Goal: Task Accomplishment & Management: Manage account settings

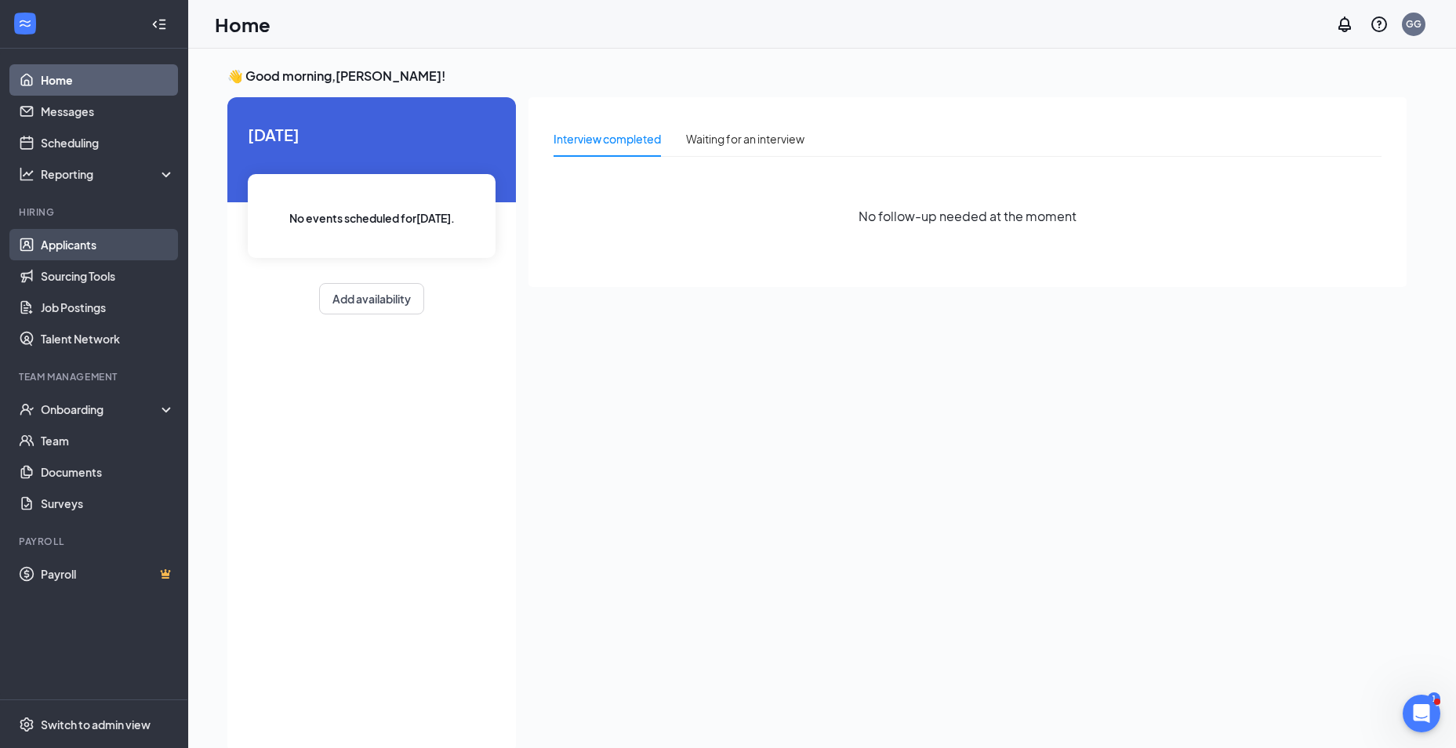
click at [75, 244] on link "Applicants" at bounding box center [108, 244] width 134 height 31
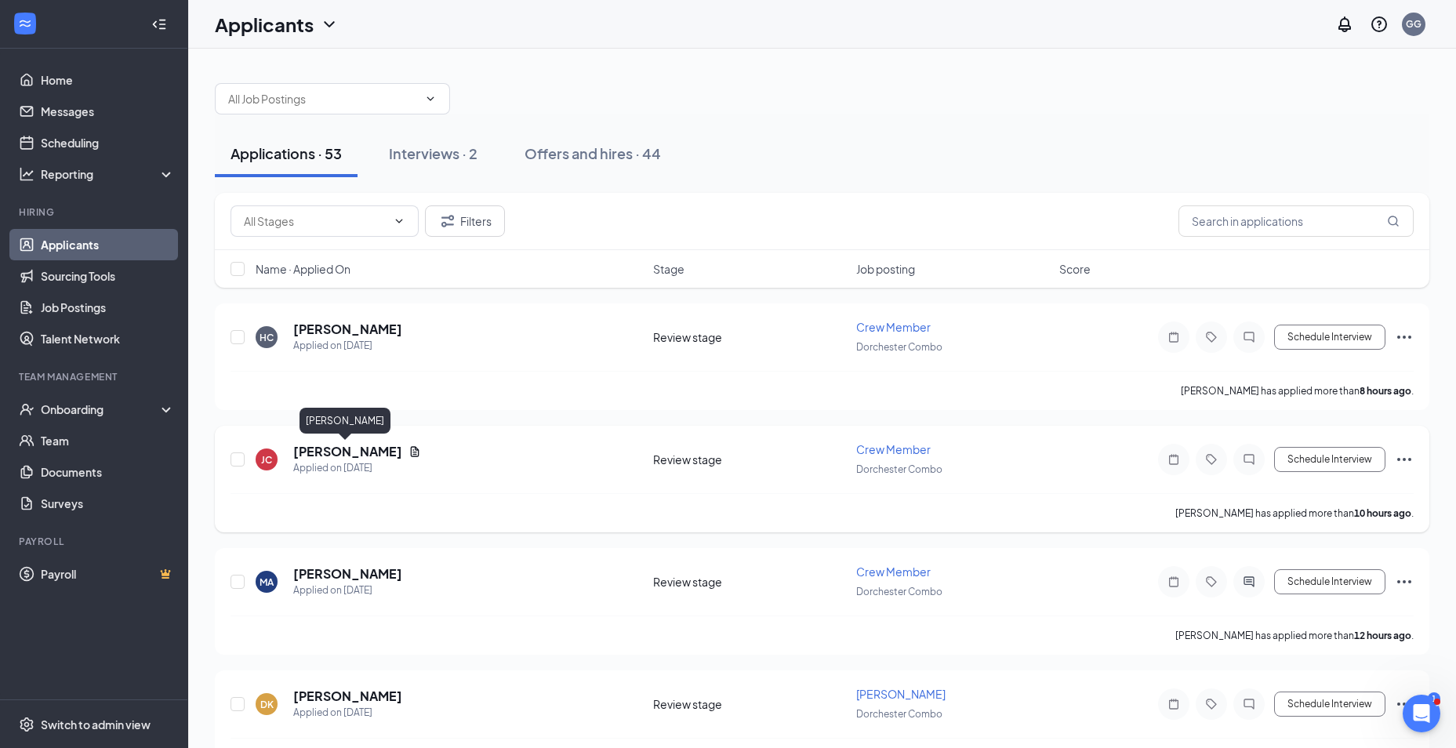
click at [321, 452] on h5 "[PERSON_NAME]" at bounding box center [347, 451] width 109 height 17
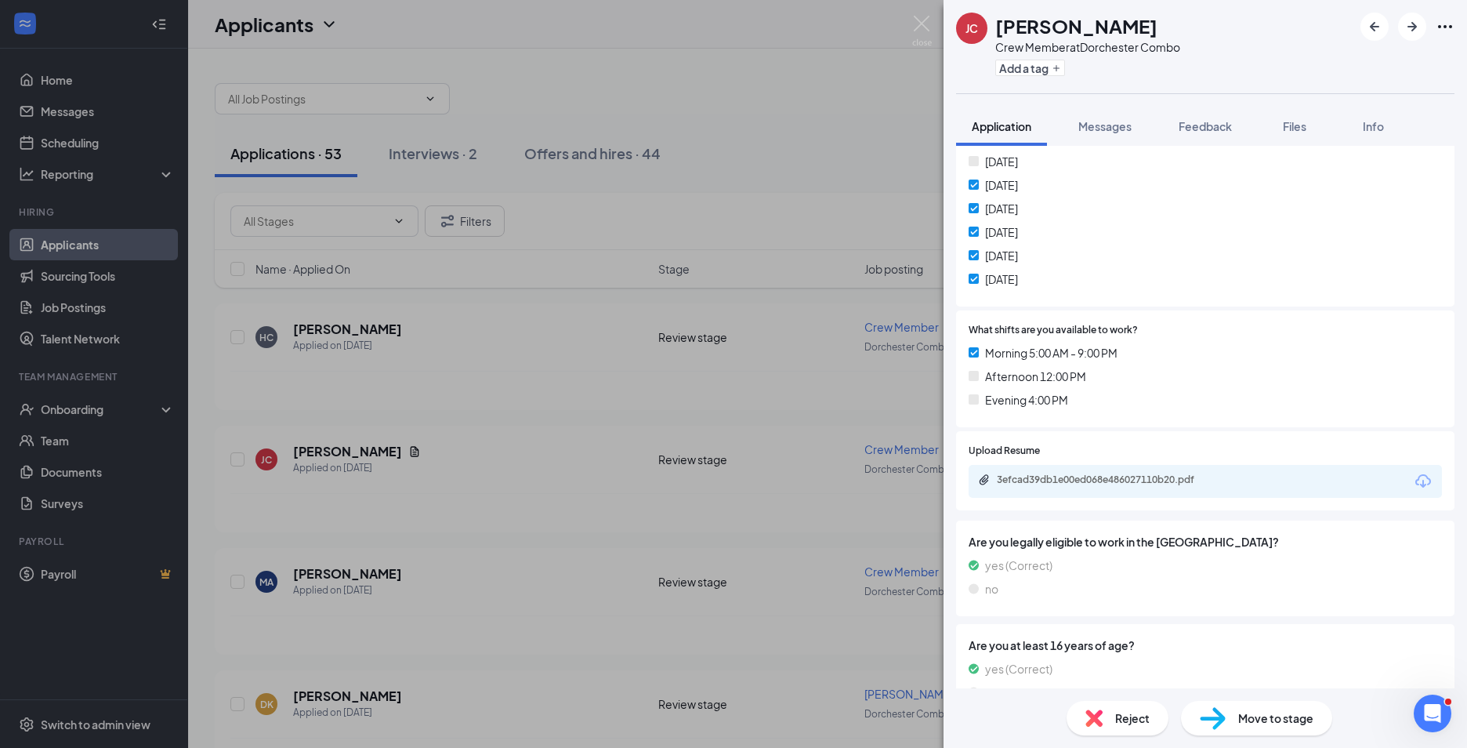
scroll to position [427, 0]
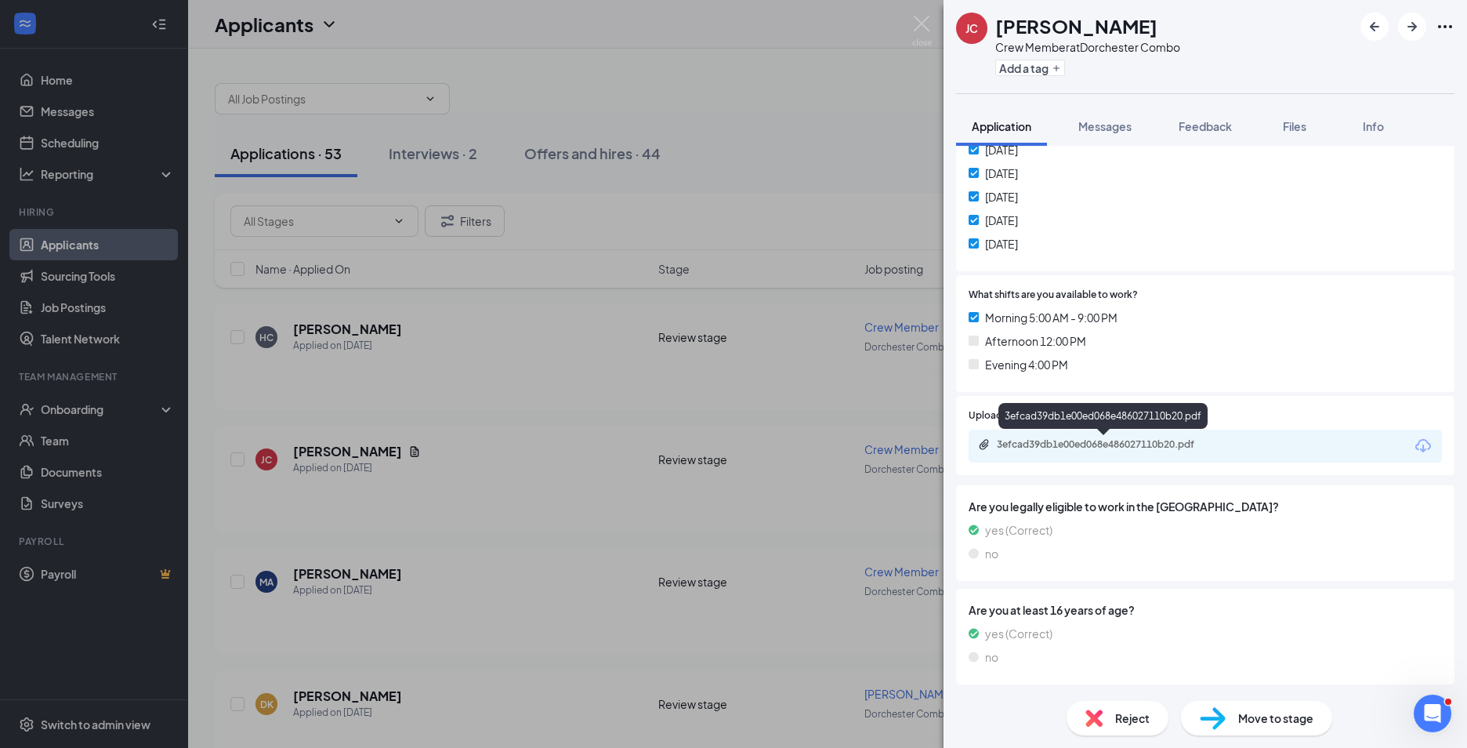
click at [1119, 445] on div "3efcad39db1e00ed068e486027110b20.pdf" at bounding box center [1106, 444] width 219 height 13
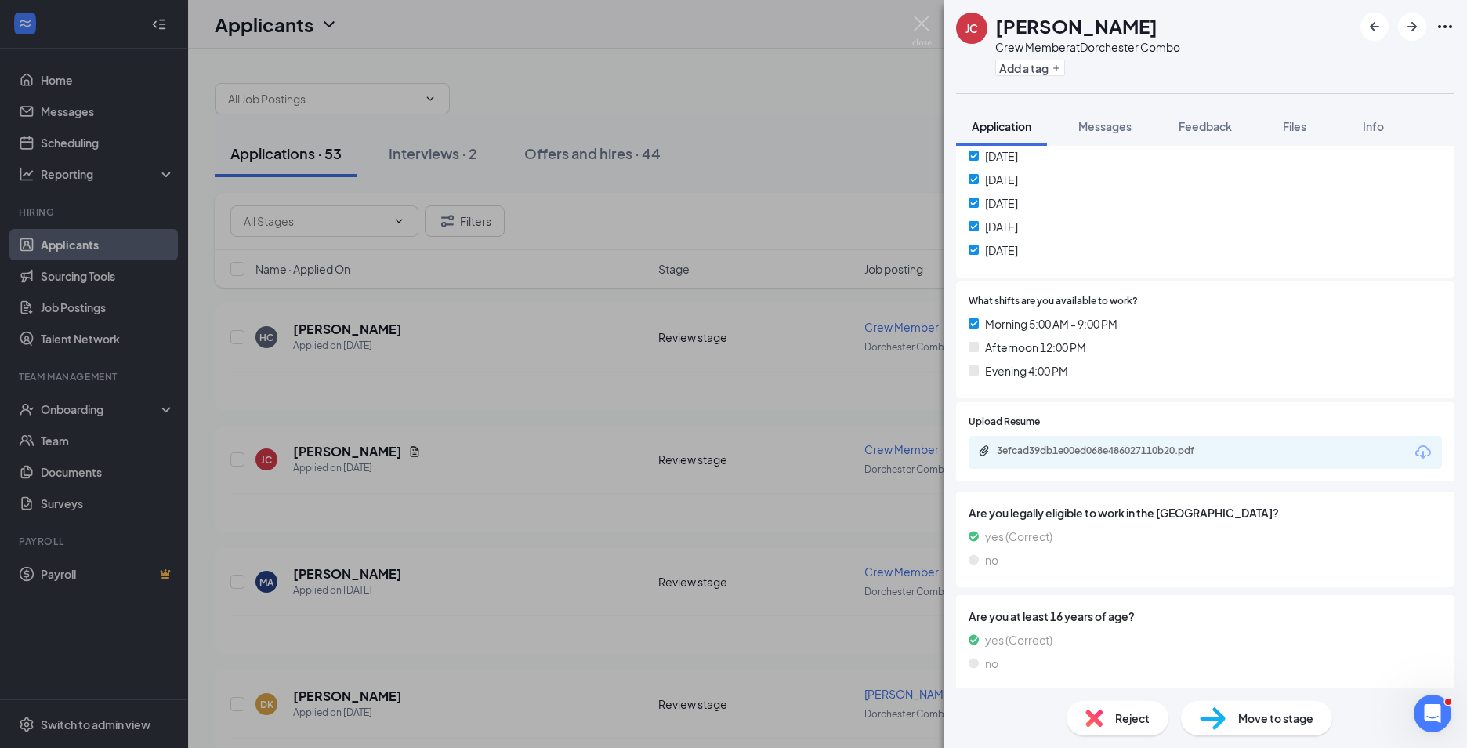
click at [1281, 709] on div "Move to stage" at bounding box center [1256, 718] width 151 height 34
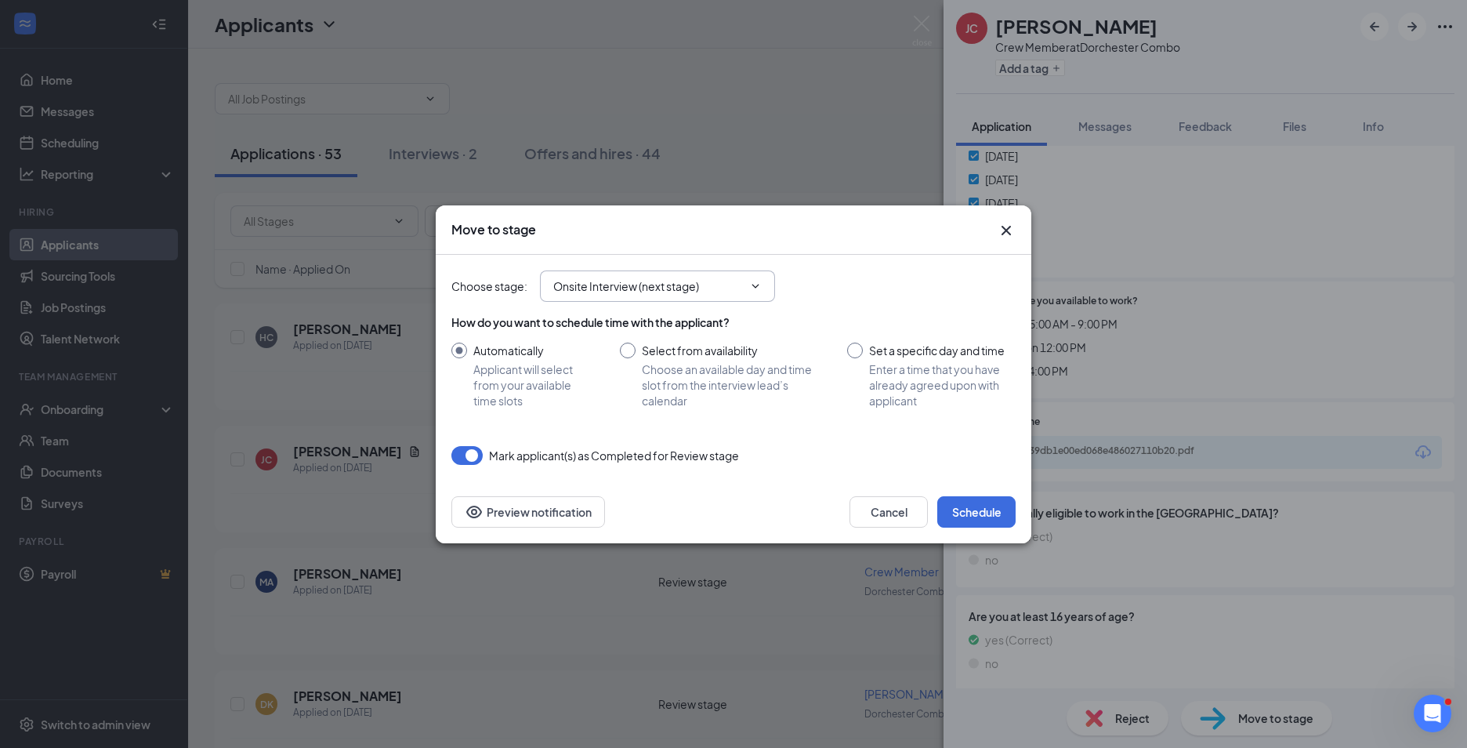
click at [755, 290] on icon "ChevronDown" at bounding box center [755, 286] width 13 height 13
click at [690, 293] on input "Onsite Interview (next stage)" at bounding box center [648, 286] width 190 height 17
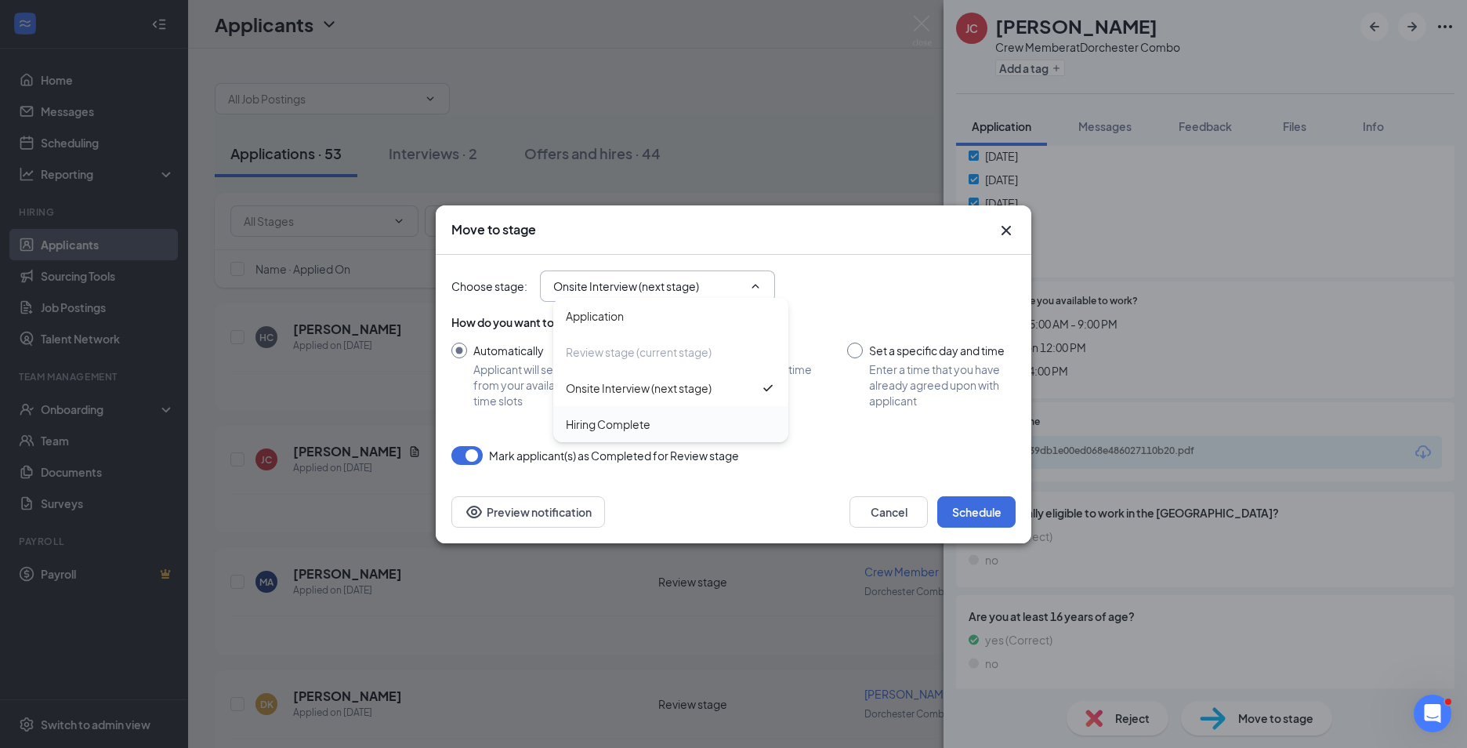
click at [623, 433] on div "Hiring Complete" at bounding box center [670, 424] width 235 height 36
type input "Hiring Complete"
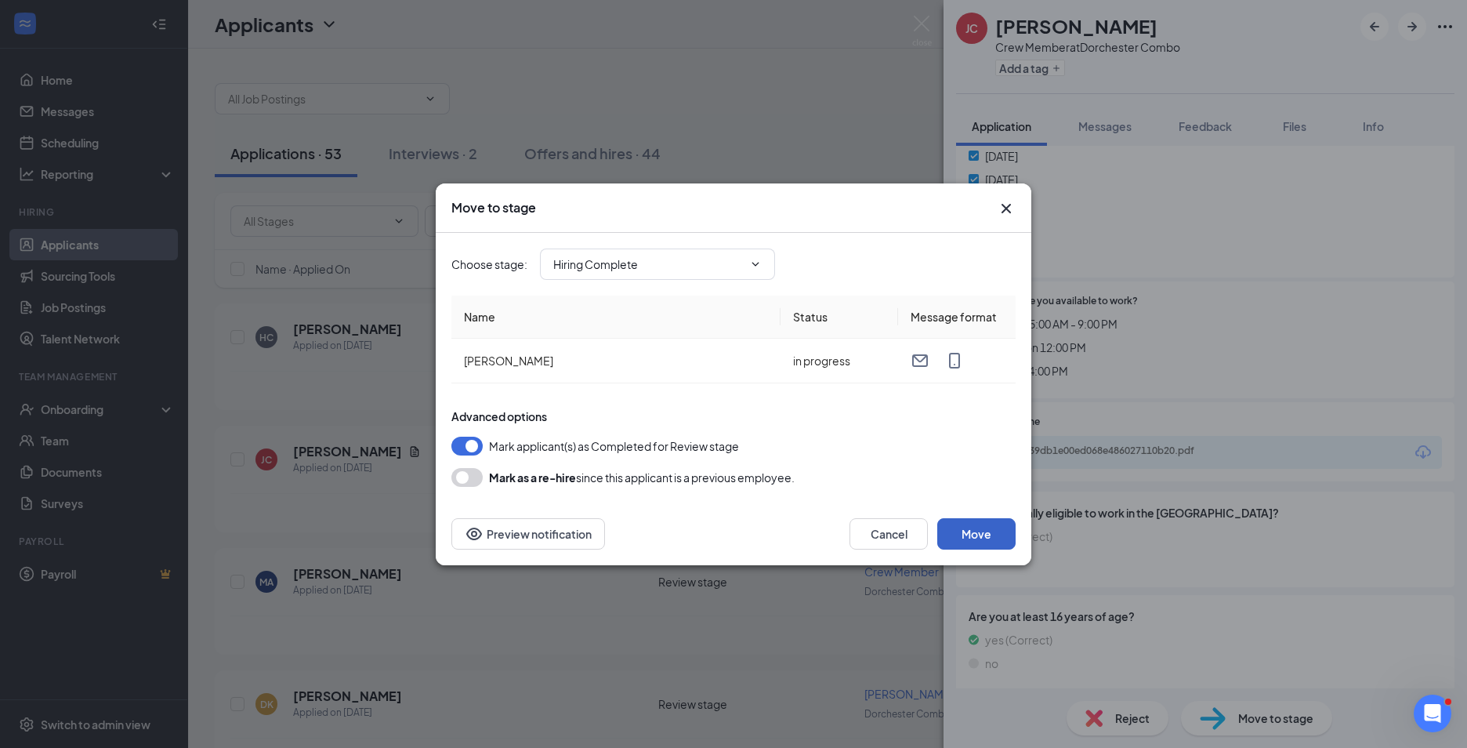
click at [987, 533] on button "Move" at bounding box center [977, 533] width 78 height 31
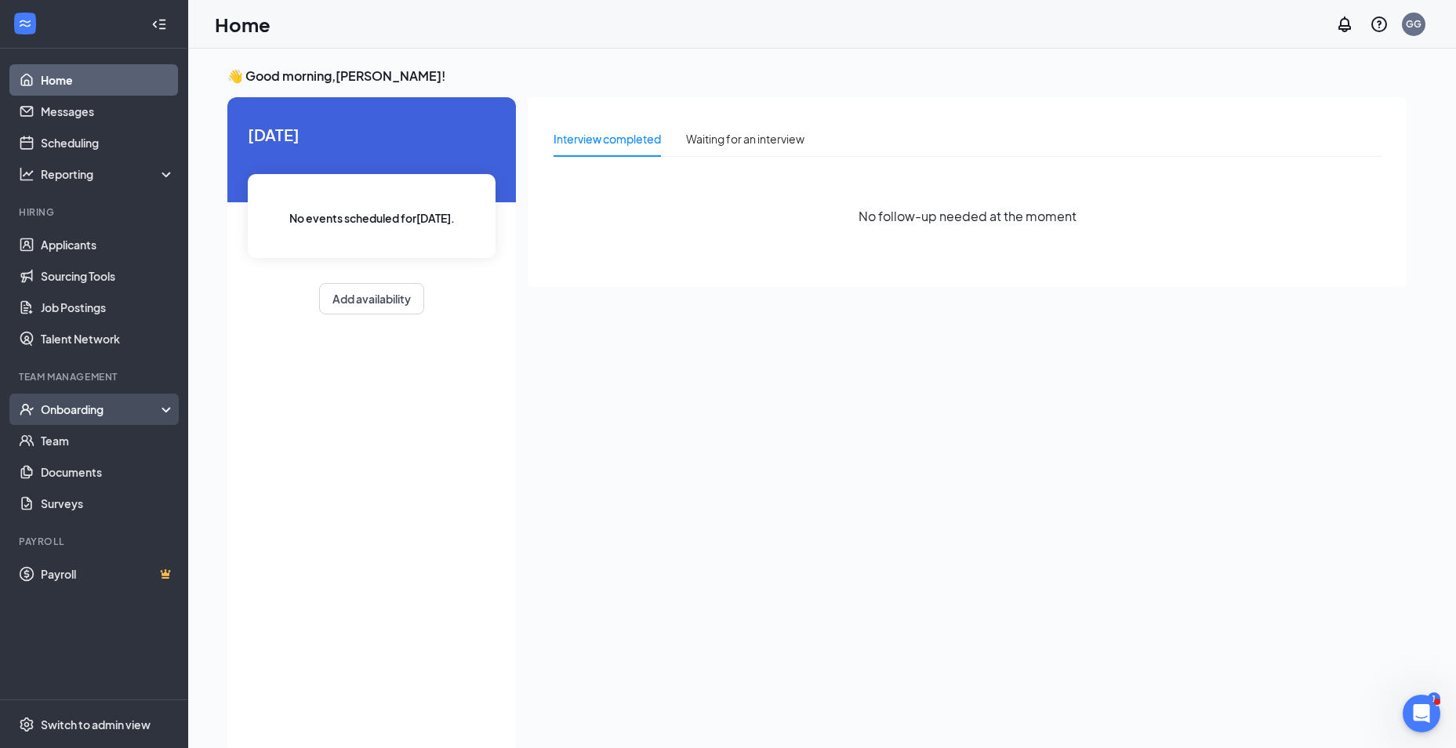
click at [105, 405] on div "Onboarding" at bounding box center [101, 409] width 121 height 16
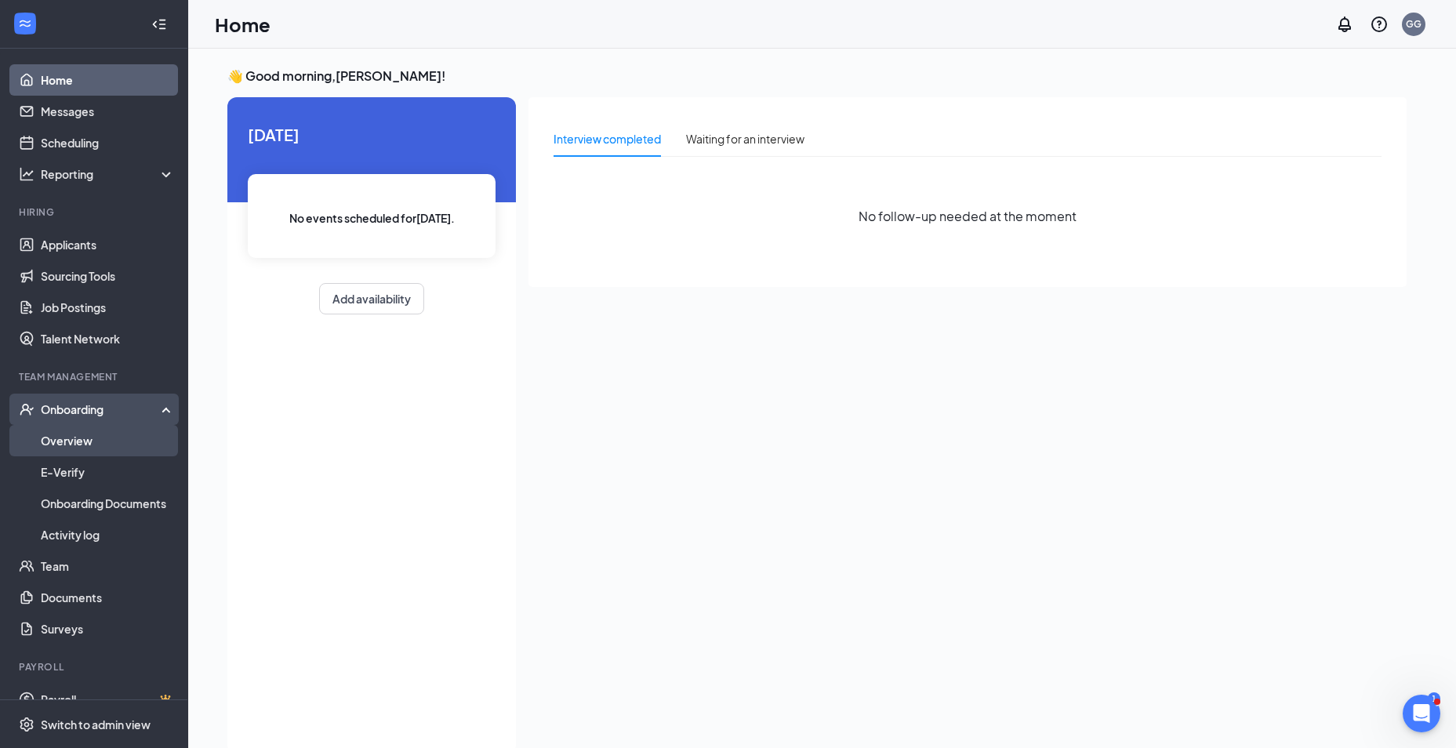
click at [90, 440] on link "Overview" at bounding box center [108, 440] width 134 height 31
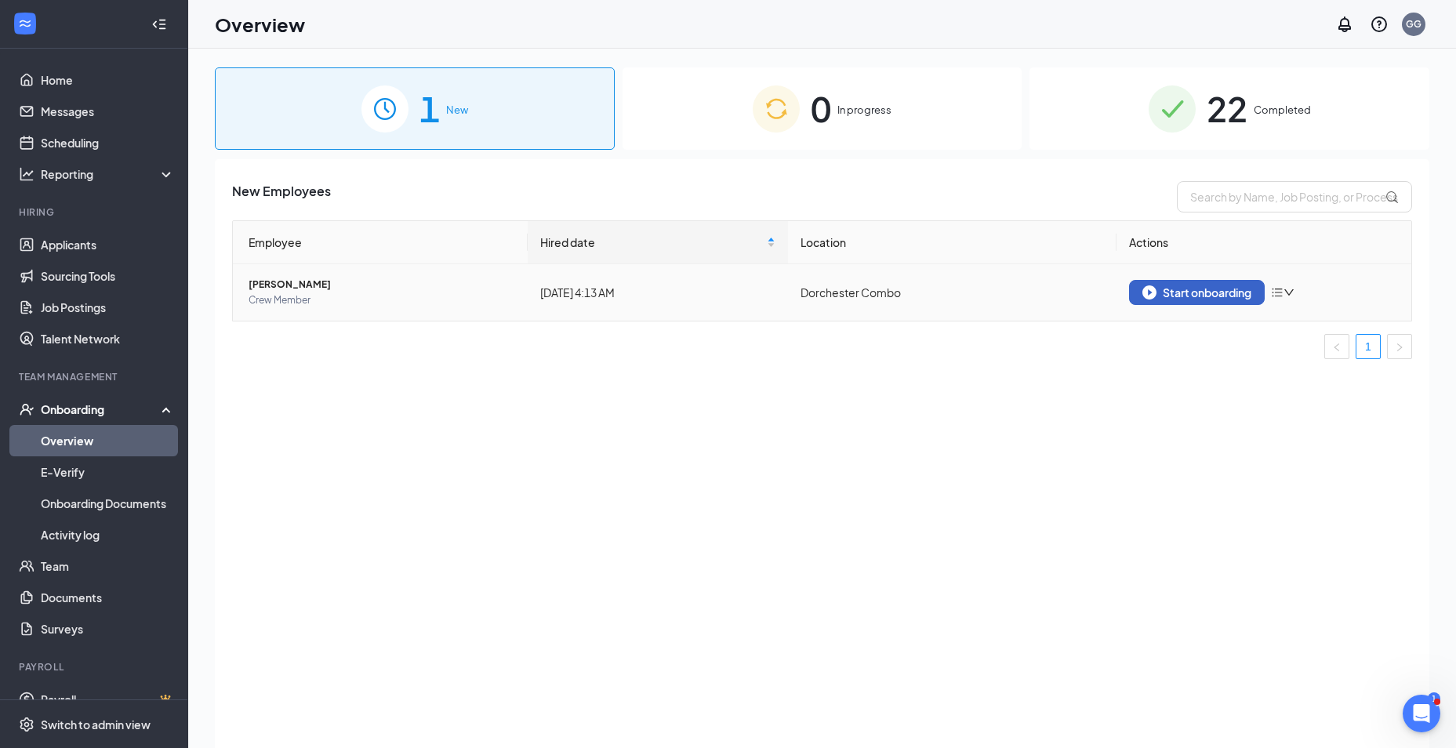
click at [1188, 285] on button "Start onboarding" at bounding box center [1197, 292] width 136 height 25
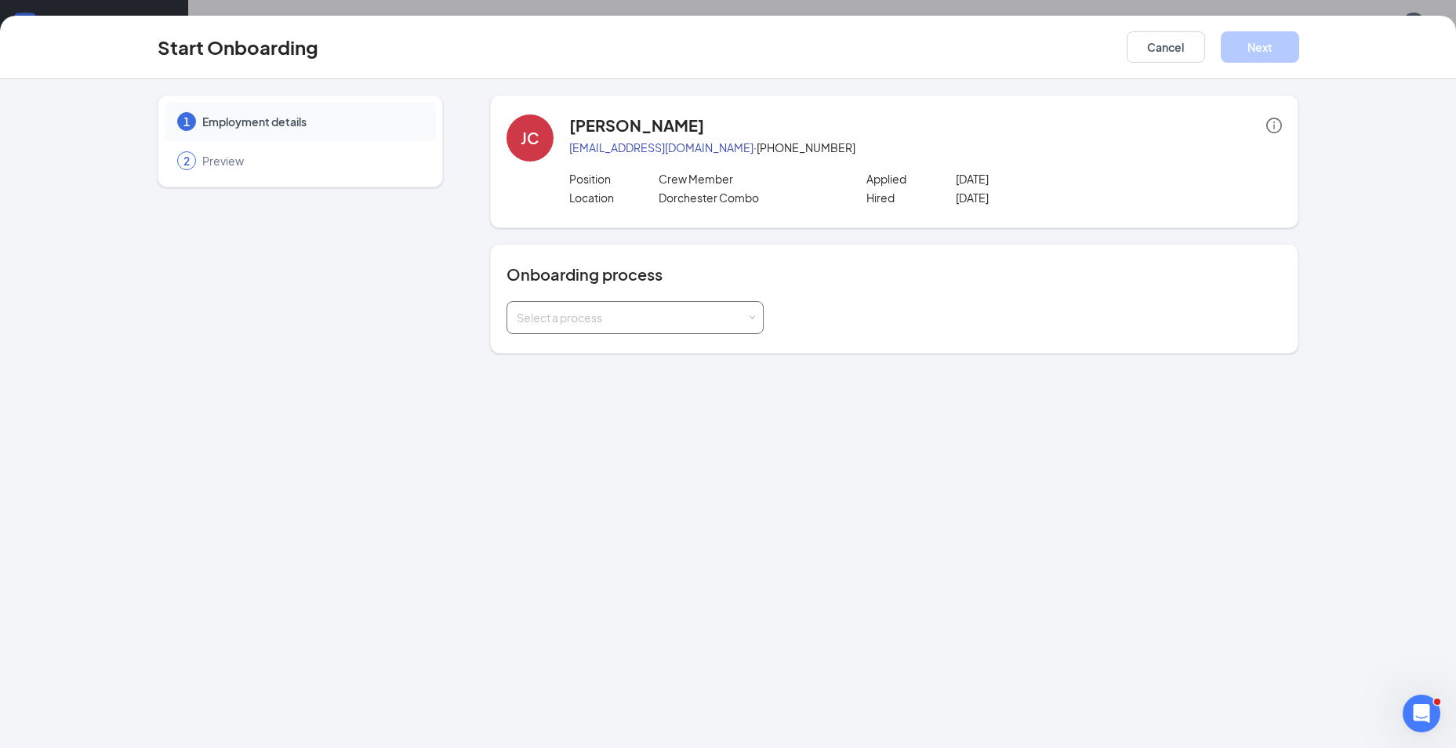
click at [755, 317] on span at bounding box center [752, 317] width 7 height 7
click at [615, 350] on span "General Onboarding Process" at bounding box center [588, 350] width 151 height 14
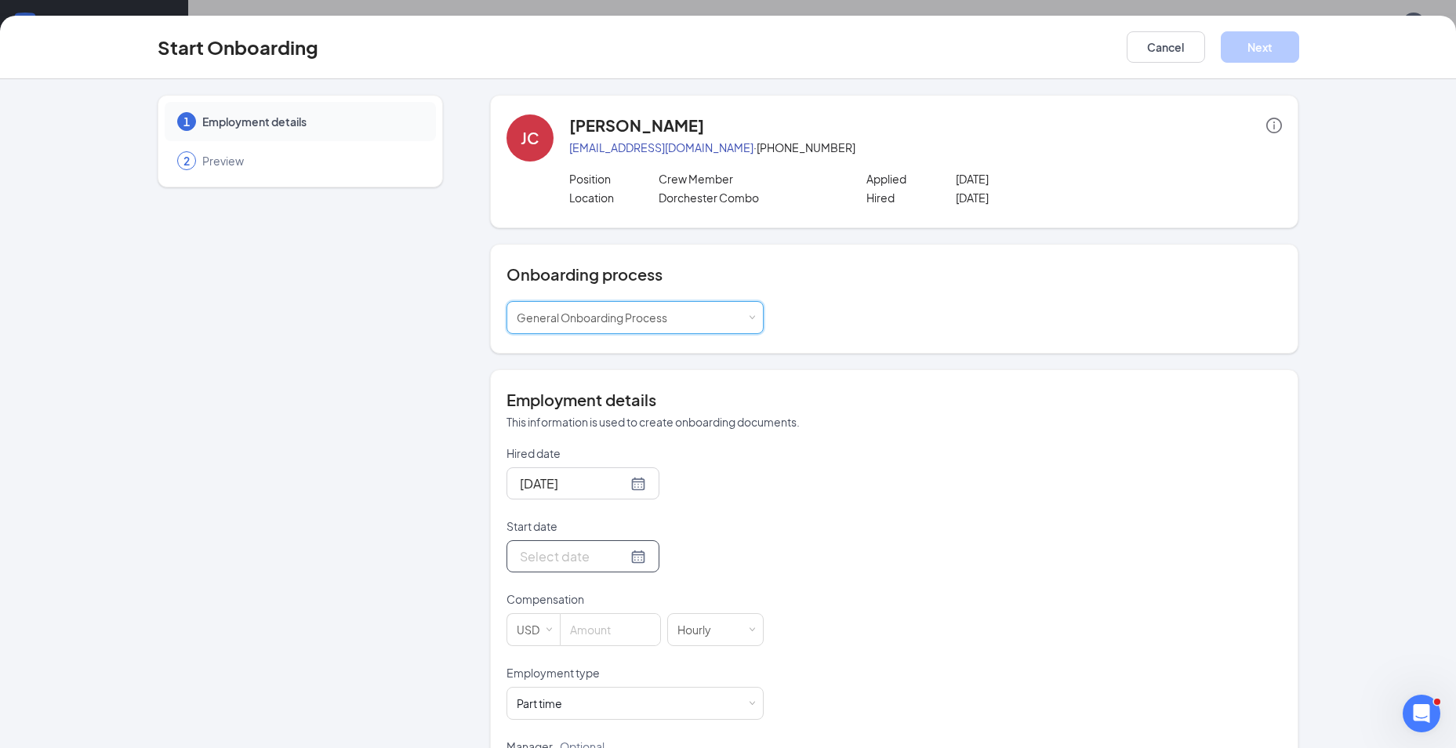
click at [626, 560] on div at bounding box center [583, 556] width 126 height 20
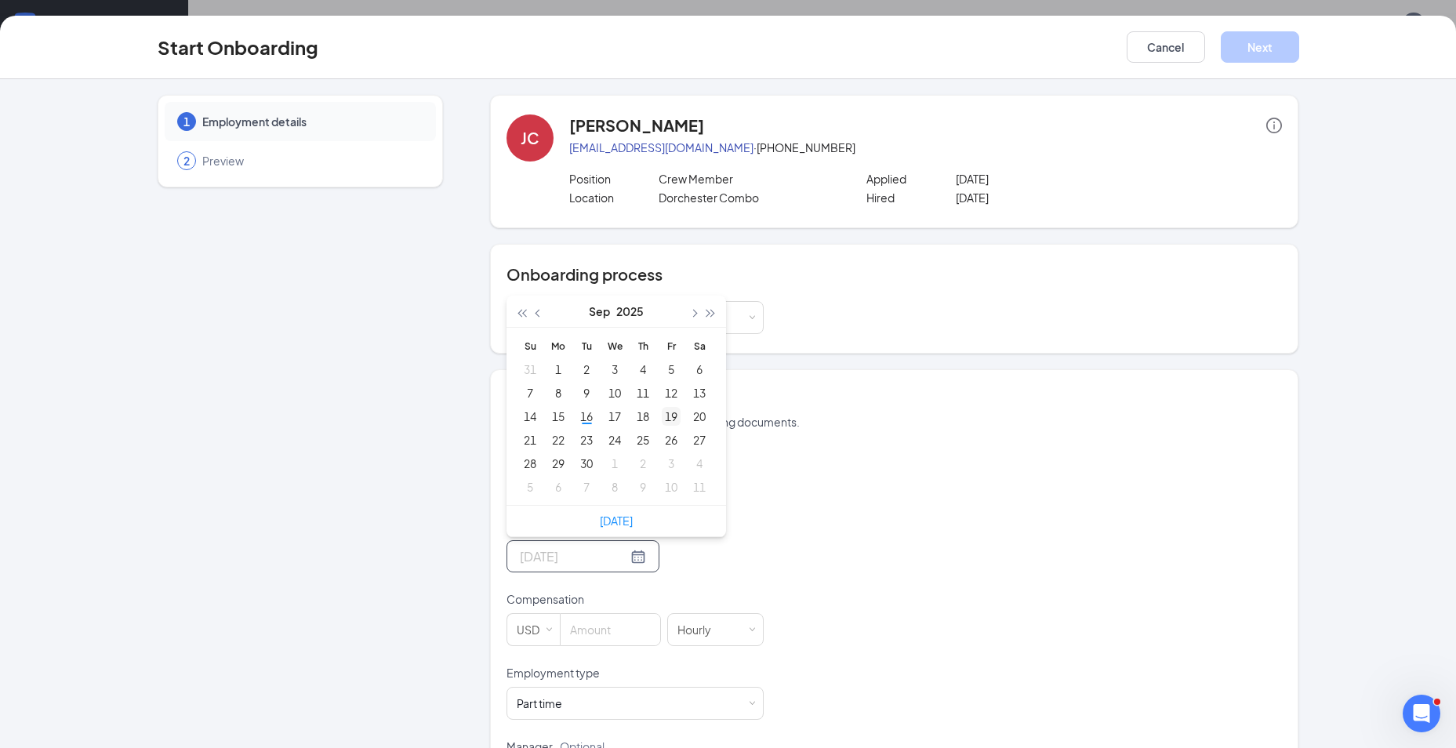
type input "[DATE]"
click at [666, 421] on div "19" at bounding box center [671, 416] width 19 height 19
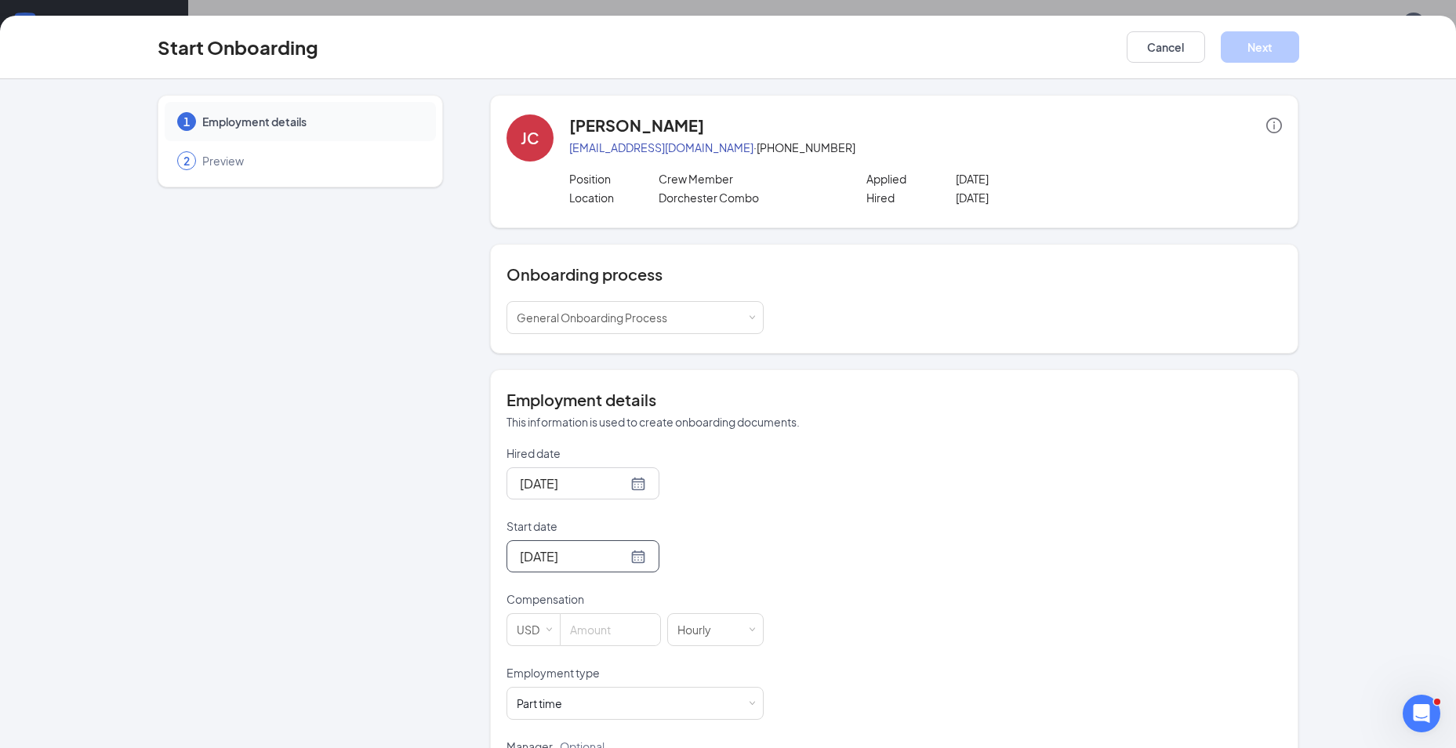
scroll to position [81, 0]
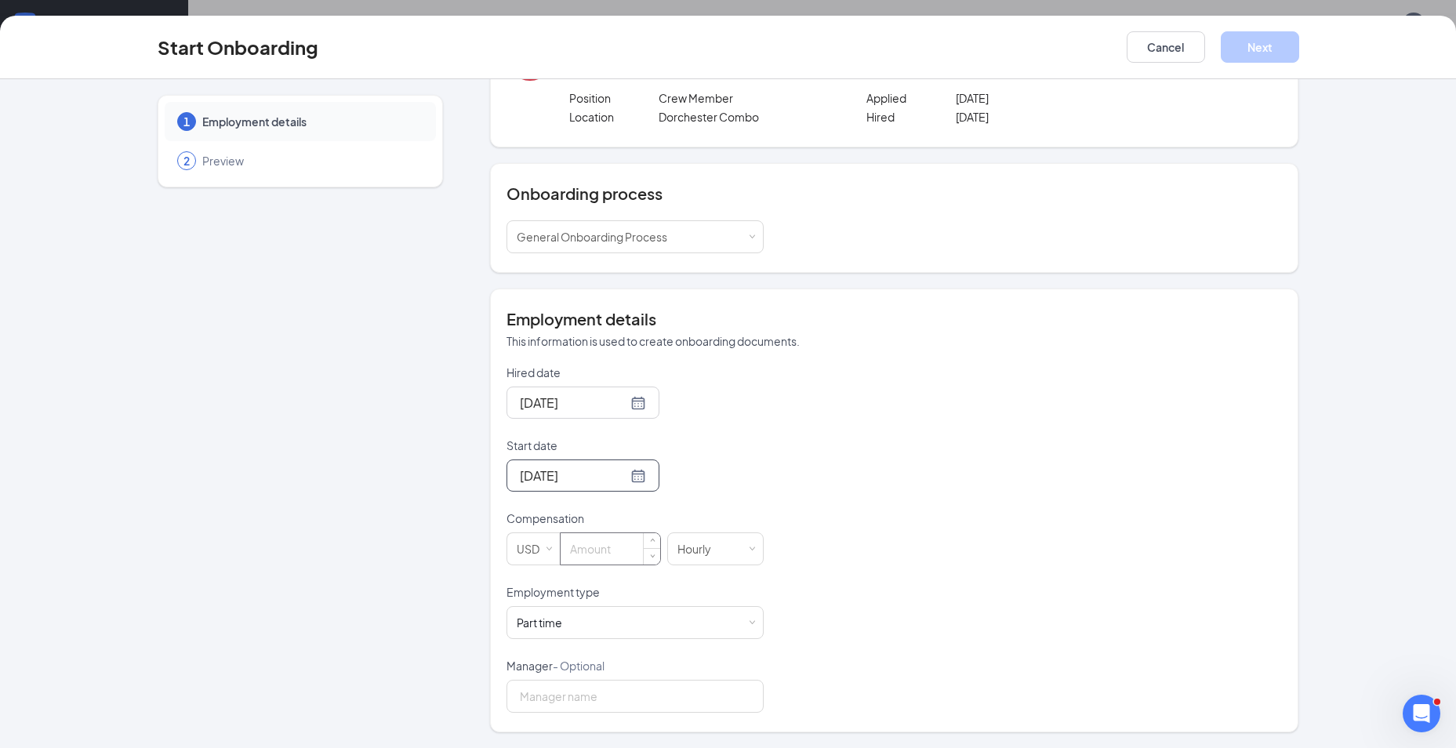
click at [618, 552] on input at bounding box center [610, 548] width 100 height 31
type input "12.5"
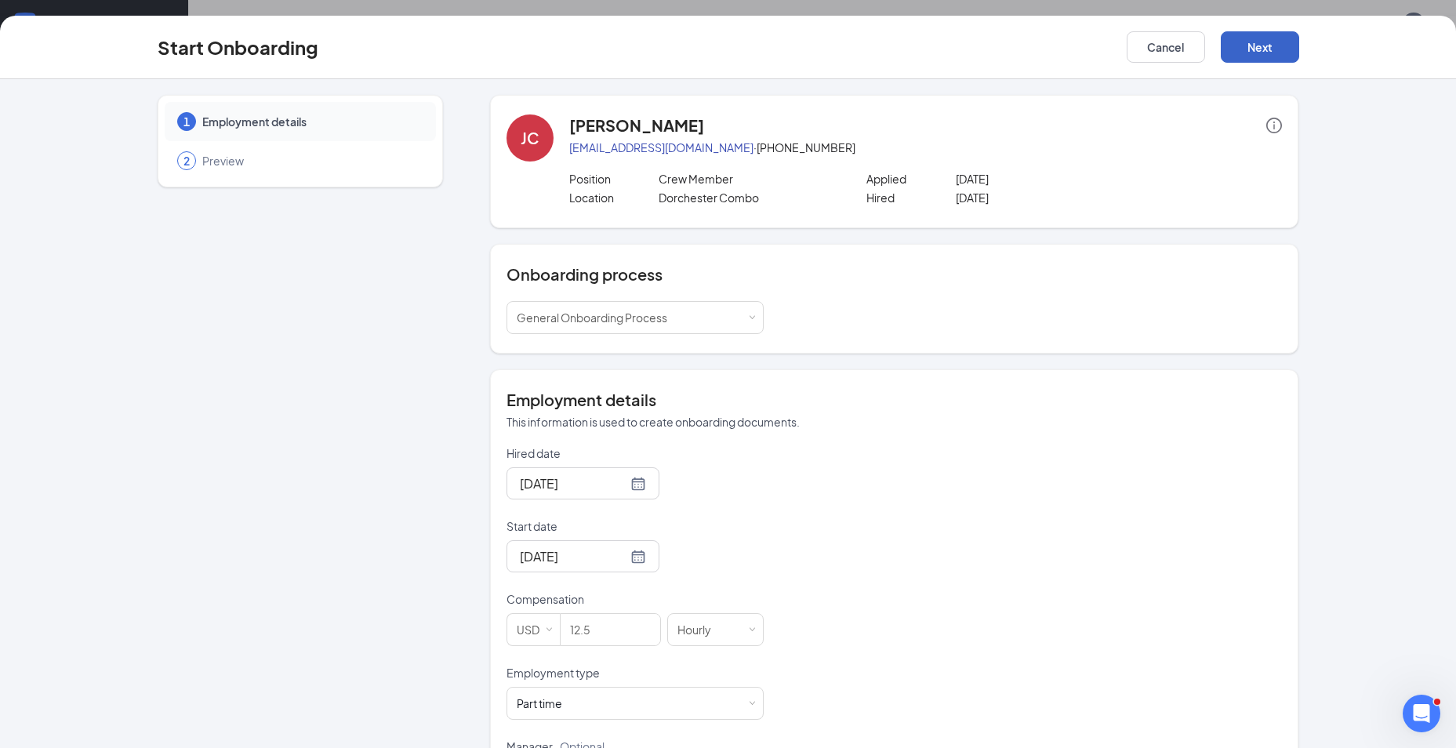
click at [1255, 38] on button "Next" at bounding box center [1260, 46] width 78 height 31
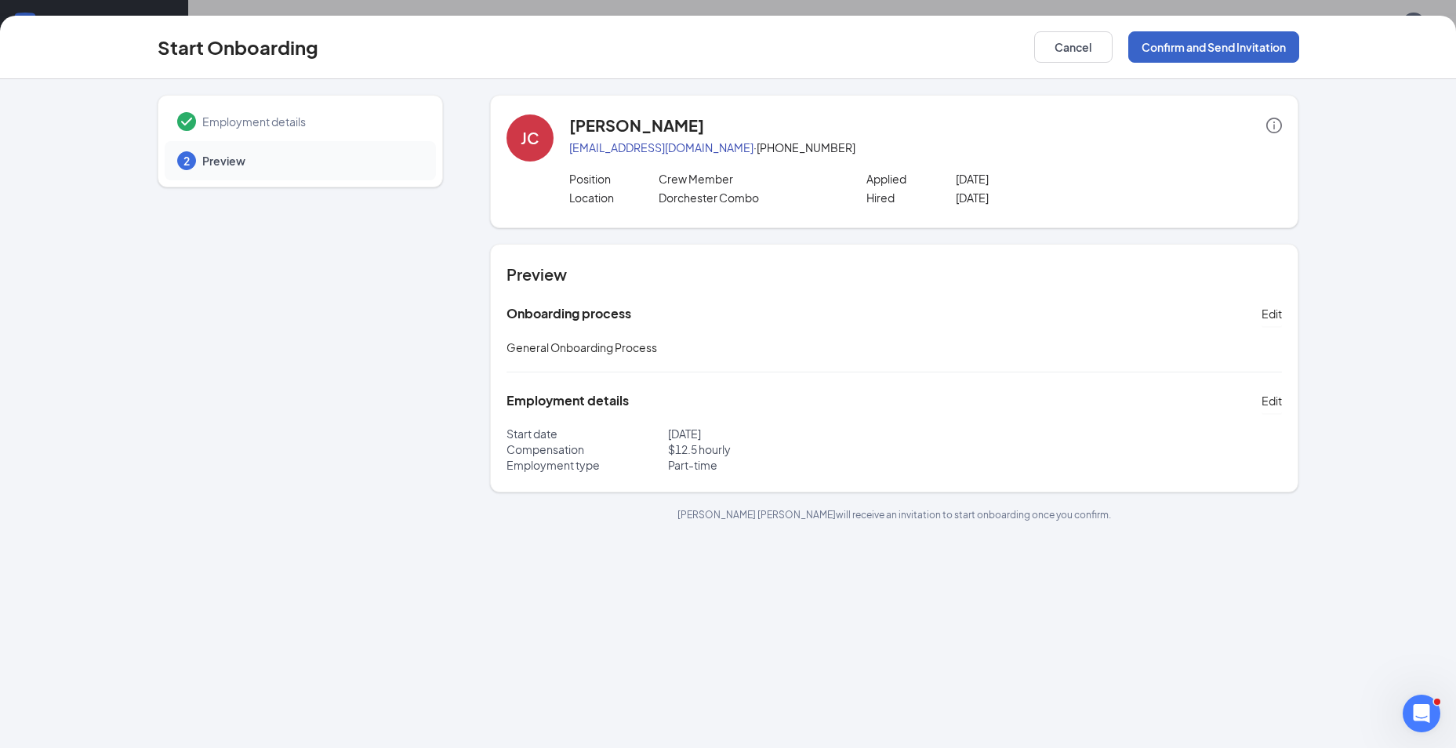
click at [1255, 38] on button "Confirm and Send Invitation" at bounding box center [1213, 46] width 171 height 31
